Goal: Use online tool/utility: Utilize a website feature to perform a specific function

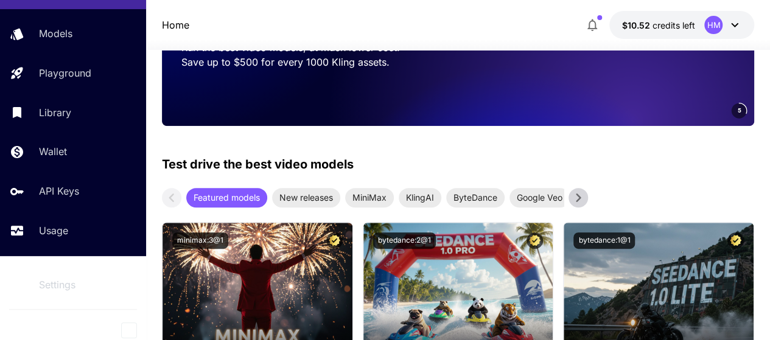
scroll to position [86, 0]
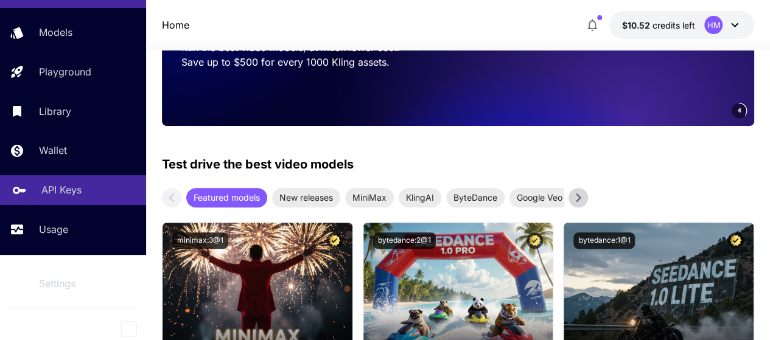
click at [70, 185] on p "API Keys" at bounding box center [61, 190] width 40 height 15
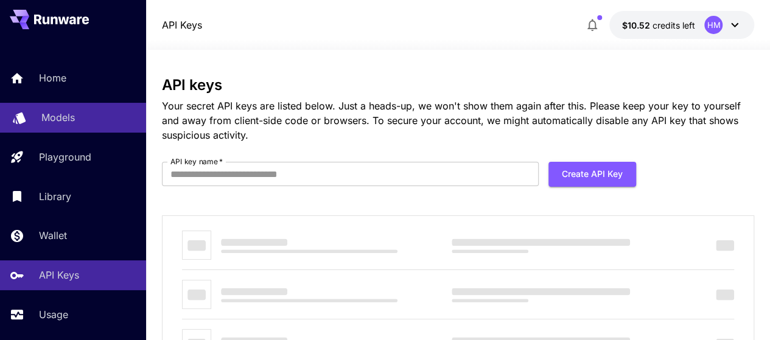
click at [62, 110] on p "Models" at bounding box center [57, 117] width 33 height 15
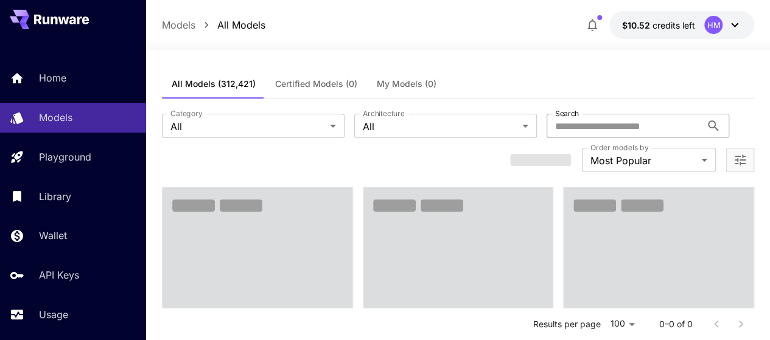
click at [546, 131] on input "Search" at bounding box center [623, 126] width 155 height 24
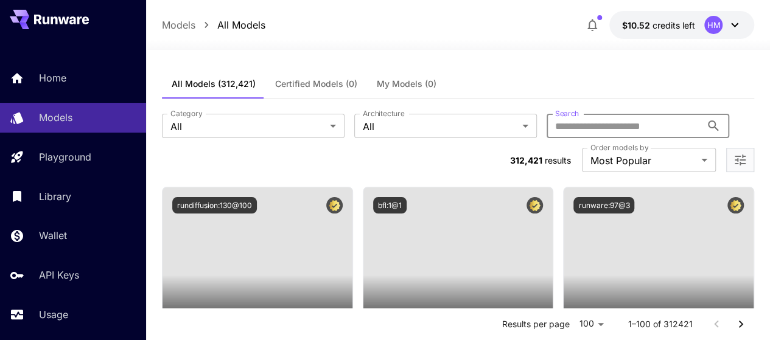
type input "****"
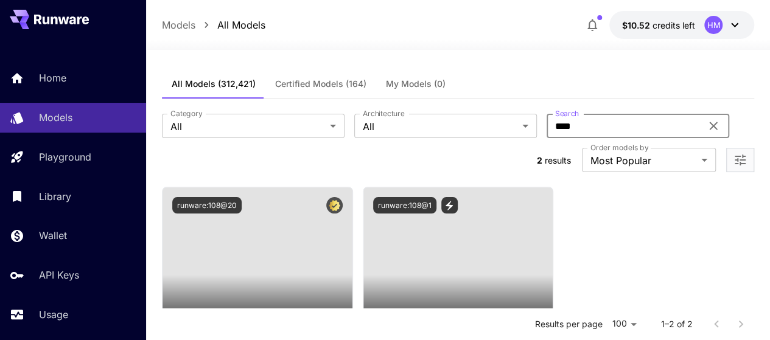
click at [546, 130] on input "****" at bounding box center [623, 126] width 155 height 24
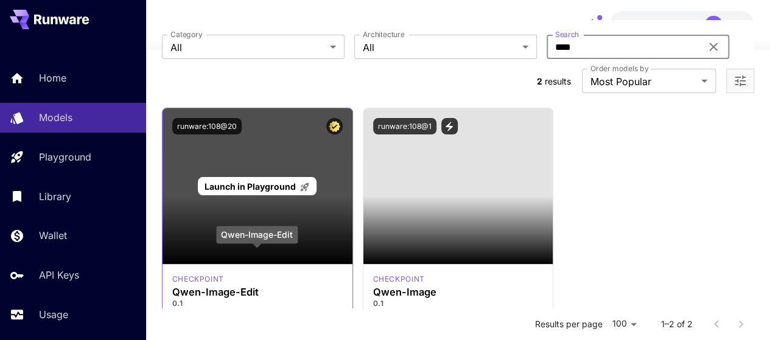
scroll to position [61, 0]
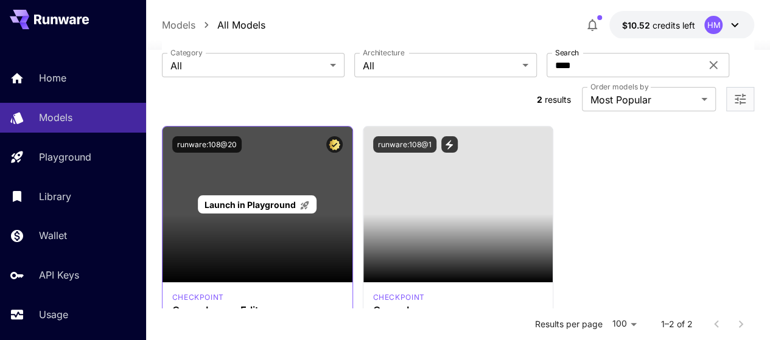
click at [244, 200] on span "Launch in Playground" at bounding box center [249, 205] width 91 height 10
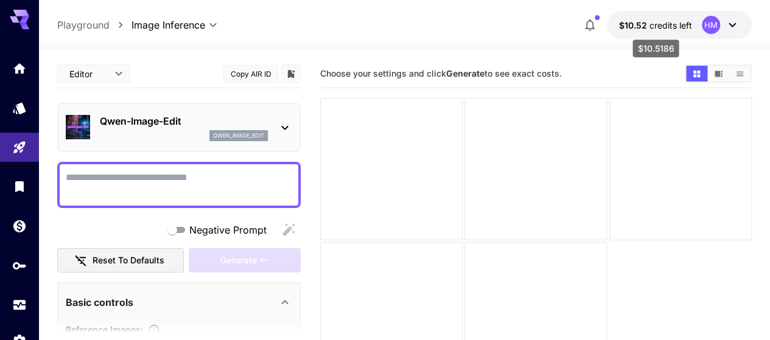
click at [640, 26] on span "$10.52" at bounding box center [634, 25] width 30 height 10
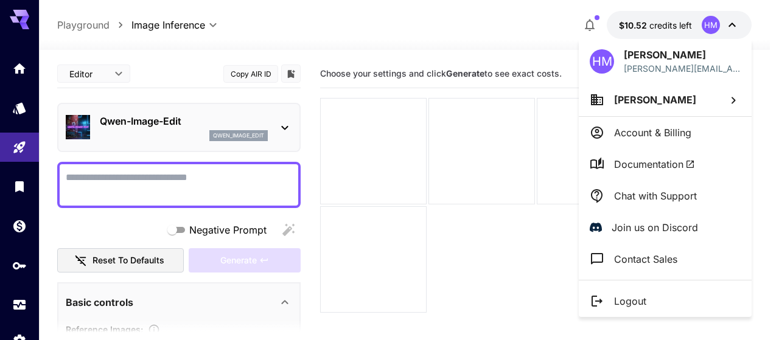
click at [380, 25] on div at bounding box center [389, 170] width 779 height 340
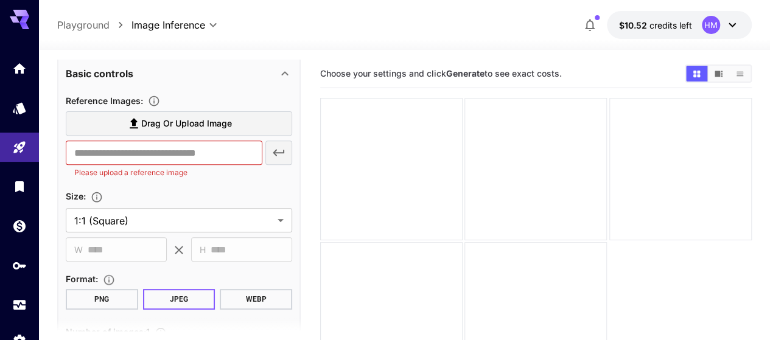
scroll to position [243, 0]
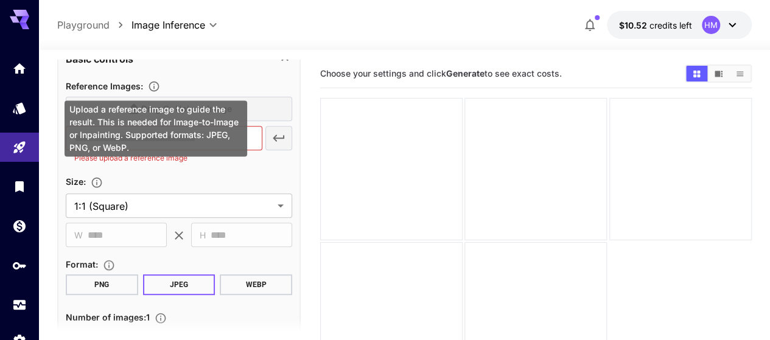
click at [153, 82] on icon "Upload a reference image to guide the result. This is needed for Image-to-Image…" at bounding box center [154, 87] width 10 height 10
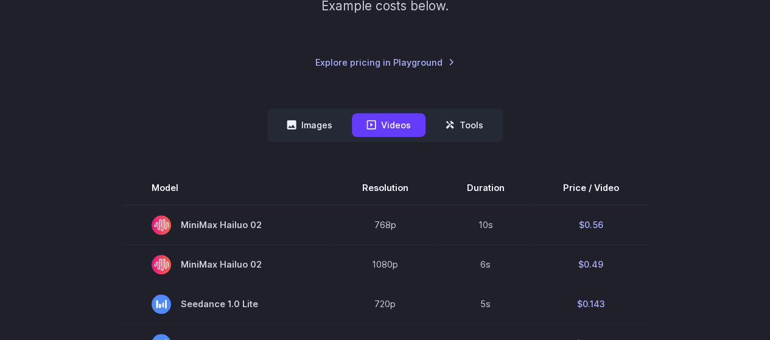
scroll to position [243, 0]
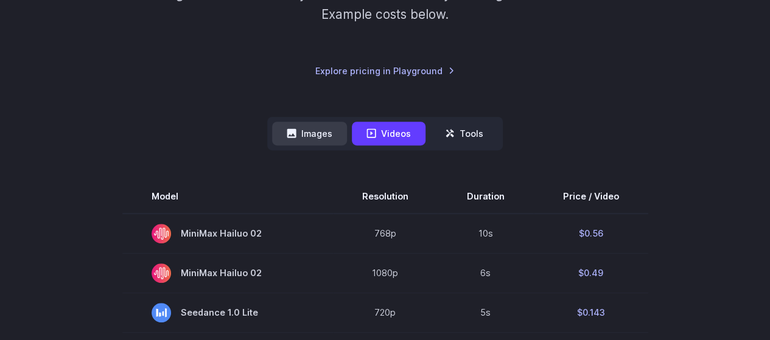
click at [317, 130] on button "Images" at bounding box center [309, 134] width 75 height 24
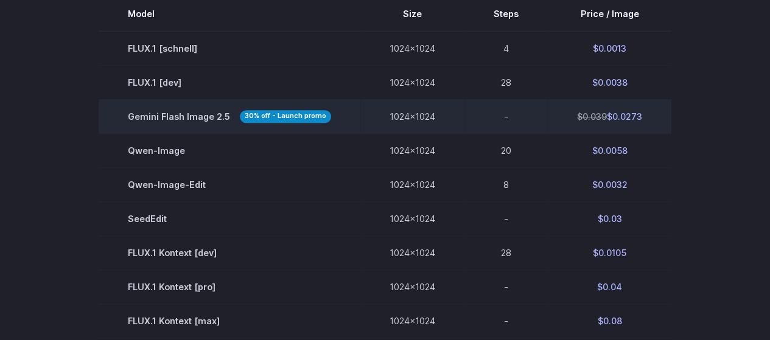
scroll to position [365, 0]
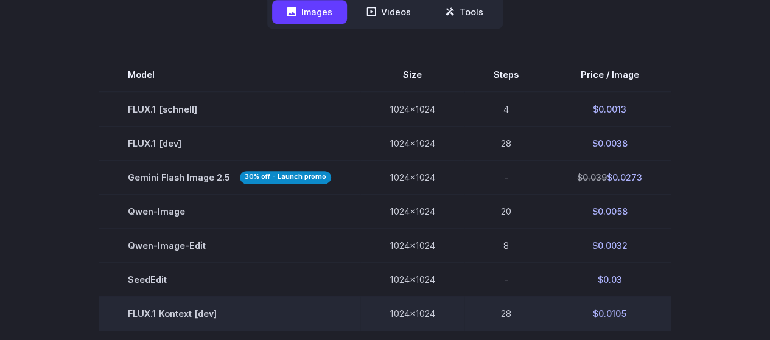
scroll to position [487, 0]
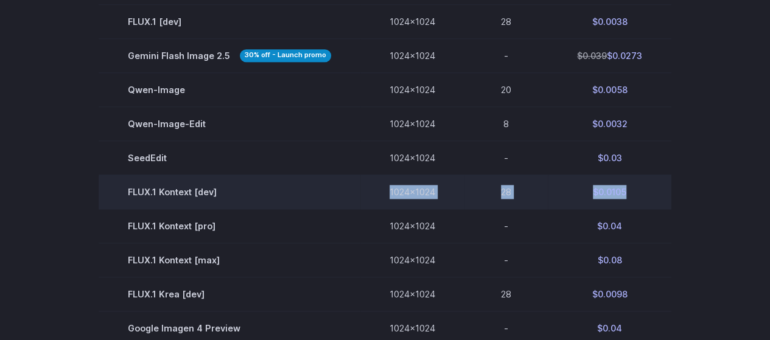
drag, startPoint x: 397, startPoint y: 195, endPoint x: 652, endPoint y: 197, distance: 254.9
click at [652, 197] on tr "FLUX.1 Kontext [dev] 1024x1024 28 $0.0105" at bounding box center [385, 192] width 573 height 34
click at [652, 197] on td "$0.0105" at bounding box center [610, 192] width 124 height 34
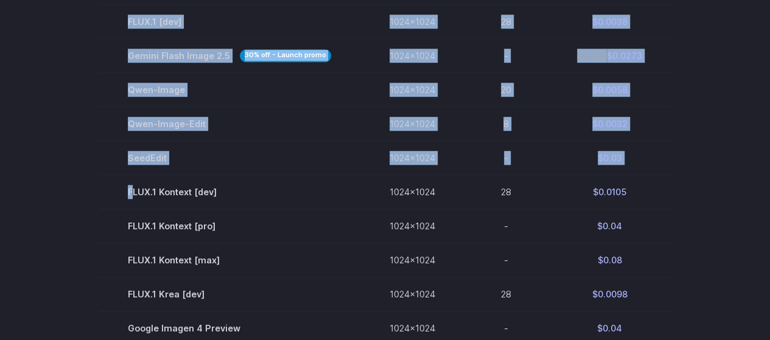
drag, startPoint x: 151, startPoint y: 192, endPoint x: 720, endPoint y: 219, distance: 569.6
click at [720, 219] on section "Model Size Steps Price / Image FLUX.1 [schnell] 1024x1024 4 $0.0013 FLUX.1 [dev…" at bounding box center [385, 277] width 740 height 682
drag, startPoint x: 511, startPoint y: 184, endPoint x: 680, endPoint y: 200, distance: 169.3
click at [680, 200] on section "Model Size Steps Price / Image FLUX.1 [schnell] 1024x1024 4 $0.0013 FLUX.1 [dev…" at bounding box center [385, 277] width 740 height 682
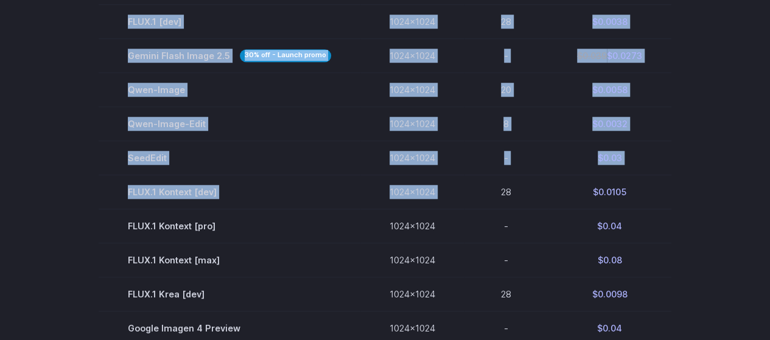
click at [680, 200] on section "Model Size Steps Price / Image FLUX.1 [schnell] 1024x1024 4 $0.0013 FLUX.1 [dev…" at bounding box center [385, 277] width 740 height 682
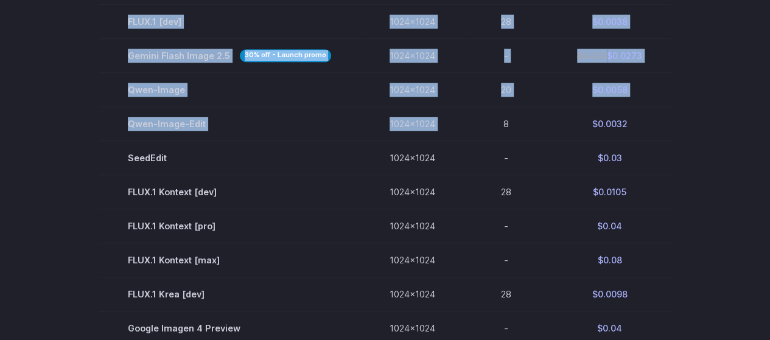
drag, startPoint x: 463, startPoint y: 122, endPoint x: 695, endPoint y: 148, distance: 233.9
click at [695, 148] on section "Model Size Steps Price / Image FLUX.1 [schnell] 1024x1024 4 $0.0013 FLUX.1 [dev…" at bounding box center [385, 277] width 740 height 682
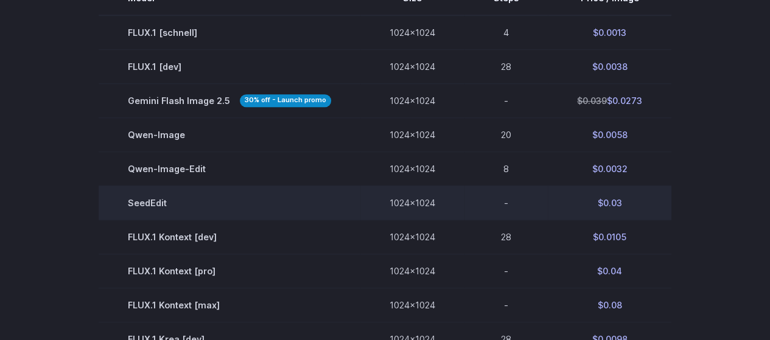
scroll to position [426, 0]
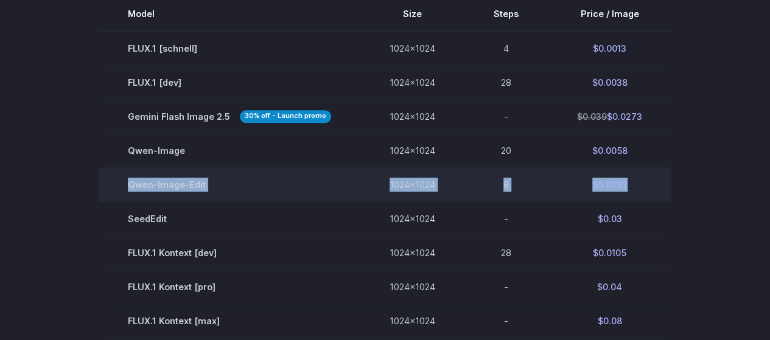
drag, startPoint x: 284, startPoint y: 187, endPoint x: 635, endPoint y: 178, distance: 351.2
click at [635, 178] on tr "Qwen-Image-Edit 1024x1024 8 $0.0032" at bounding box center [385, 184] width 573 height 34
click at [632, 186] on td "$0.0032" at bounding box center [610, 184] width 124 height 34
drag, startPoint x: 629, startPoint y: 185, endPoint x: 567, endPoint y: 185, distance: 61.5
click at [567, 185] on td "$0.0032" at bounding box center [610, 184] width 124 height 34
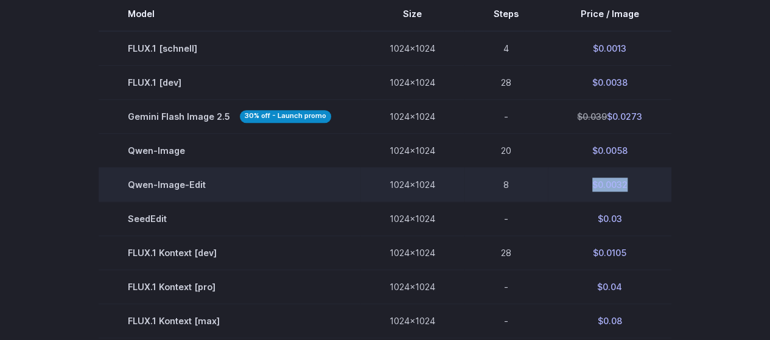
click at [567, 185] on td "$0.0032" at bounding box center [610, 184] width 124 height 34
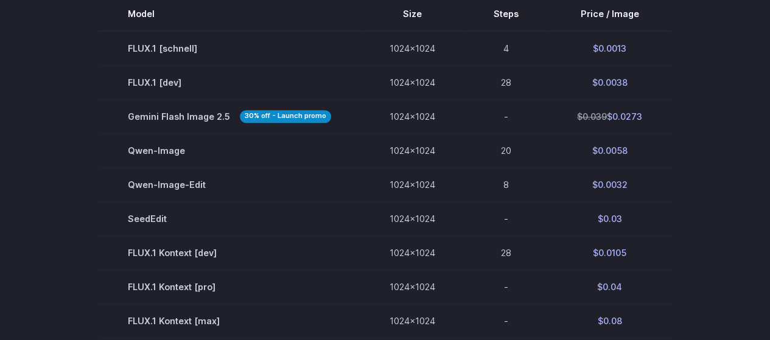
click at [719, 60] on section "Model Size Steps Price / Image FLUX.1 [schnell] 1024x1024 4 $0.0013 FLUX.1 [dev…" at bounding box center [385, 338] width 740 height 682
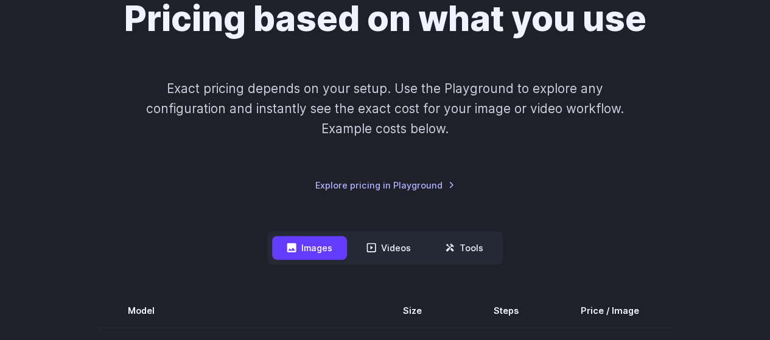
scroll to position [0, 0]
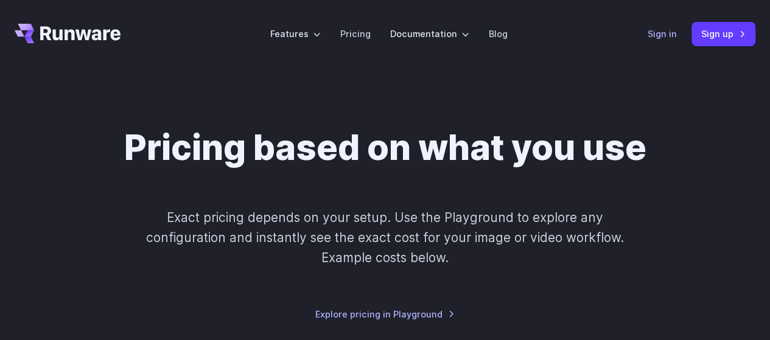
click at [657, 35] on link "Sign in" at bounding box center [661, 34] width 29 height 14
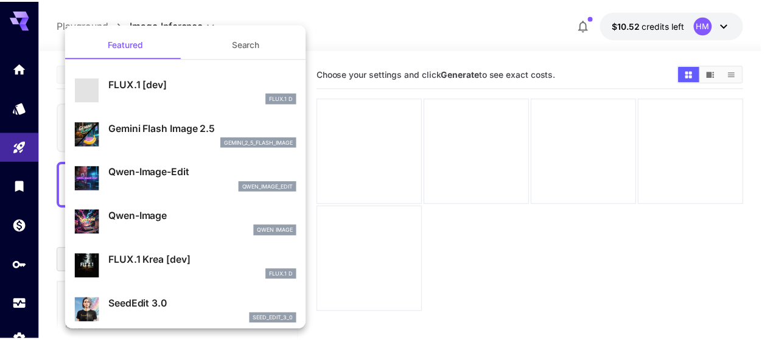
scroll to position [122, 0]
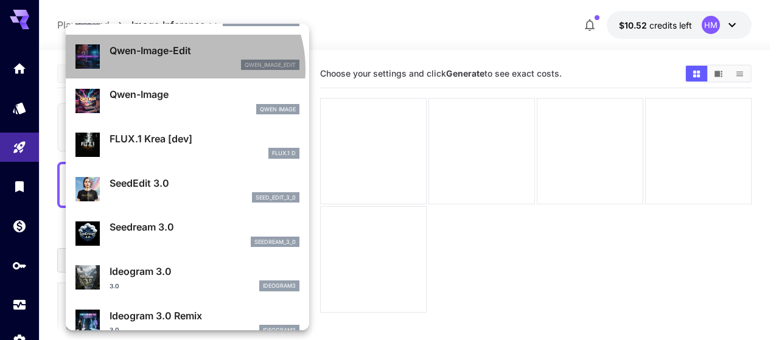
click at [179, 69] on div "qwen_image_edit" at bounding box center [205, 65] width 190 height 11
type input "*"
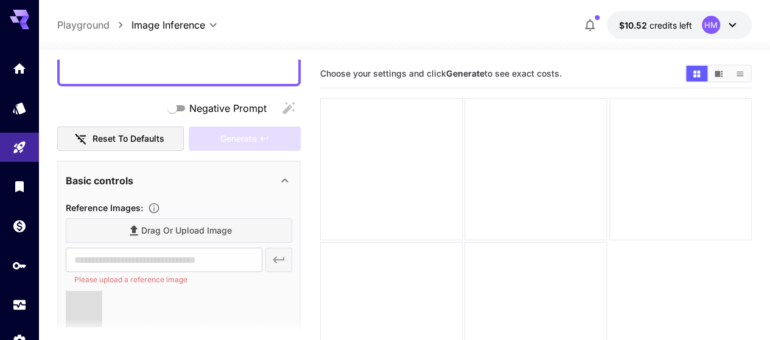
scroll to position [243, 0]
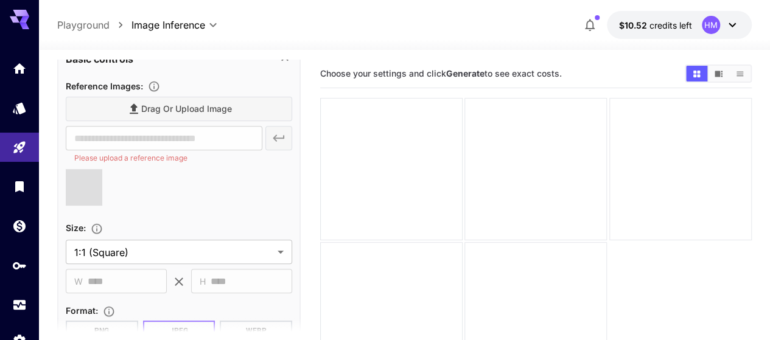
type input "**********"
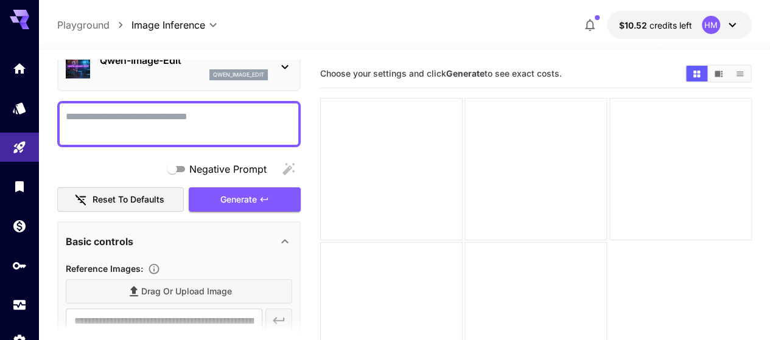
scroll to position [0, 0]
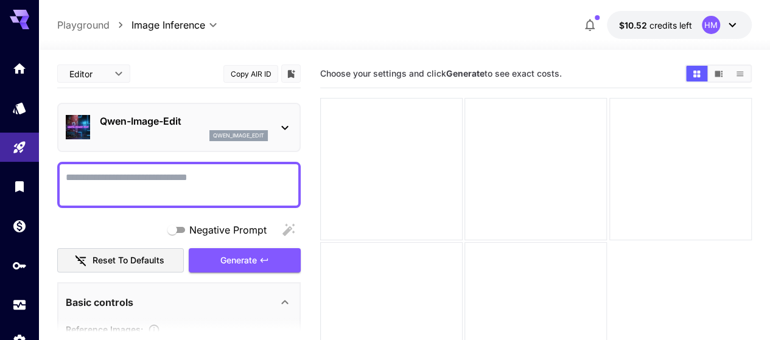
click at [120, 178] on textarea "Negative Prompt" at bounding box center [179, 184] width 226 height 29
type textarea "*"
type textarea "**********"
click at [223, 268] on button "Generate" at bounding box center [245, 260] width 112 height 25
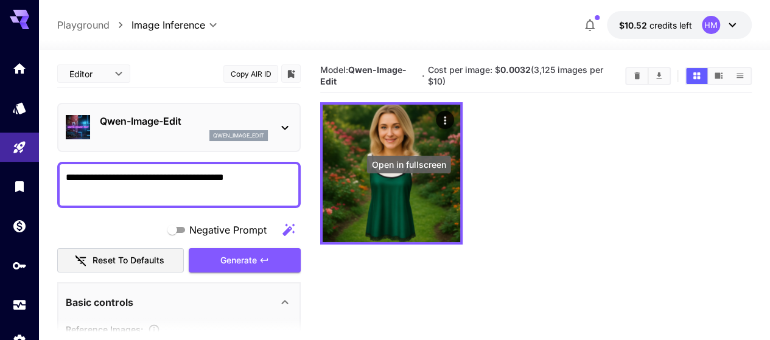
click at [405, 165] on div "Open in fullscreen" at bounding box center [409, 165] width 84 height 18
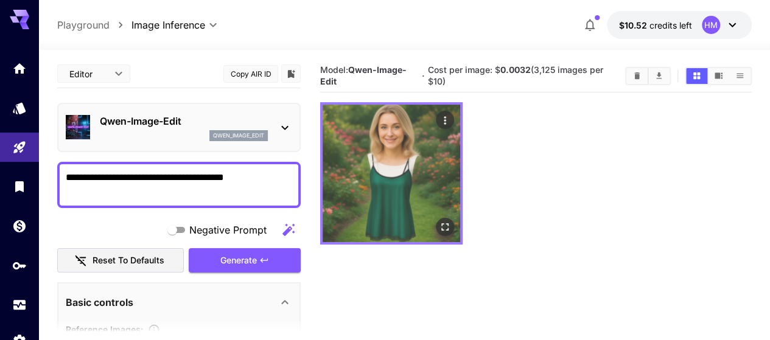
click at [353, 169] on img at bounding box center [391, 174] width 138 height 138
click at [441, 224] on icon "Open in fullscreen" at bounding box center [444, 227] width 7 height 7
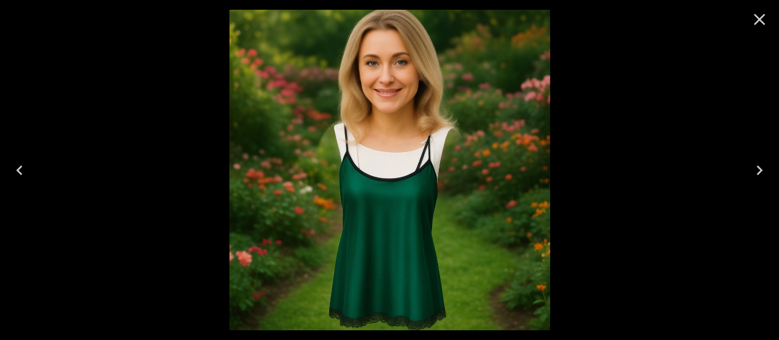
click at [758, 21] on icon "Close" at bounding box center [760, 20] width 12 height 12
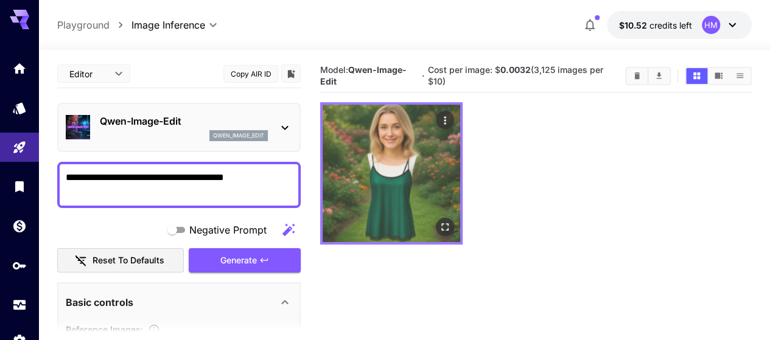
click at [330, 162] on img at bounding box center [391, 174] width 138 height 138
click at [359, 148] on img at bounding box center [391, 174] width 138 height 138
click at [441, 224] on icon "Open in fullscreen" at bounding box center [444, 227] width 7 height 7
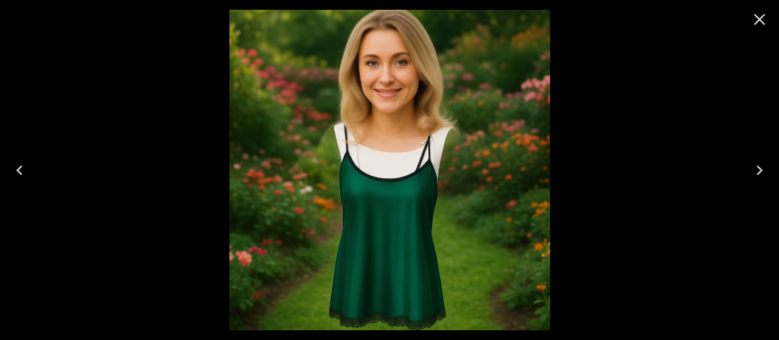
click at [761, 25] on icon "Close" at bounding box center [759, 19] width 19 height 19
